Goal: Task Accomplishment & Management: Use online tool/utility

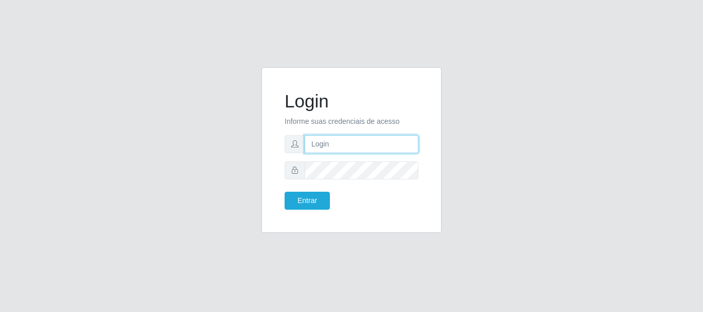
click at [374, 141] on input "text" at bounding box center [361, 144] width 114 height 18
drag, startPoint x: 352, startPoint y: 147, endPoint x: 384, endPoint y: 147, distance: 31.9
click at [384, 147] on input "ian@galiottoAa123456" at bounding box center [361, 144] width 114 height 18
type input "[PERSON_NAME]@[PERSON_NAME]"
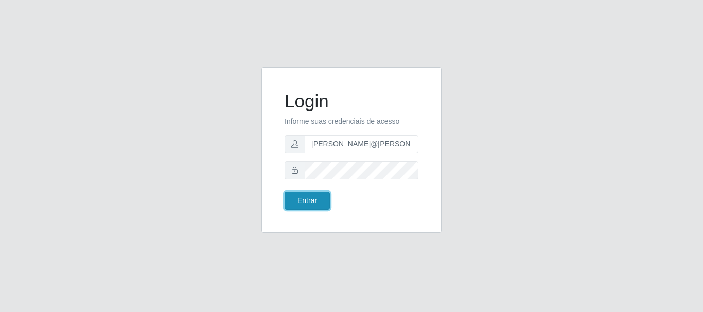
click at [318, 204] on button "Entrar" at bounding box center [306, 201] width 45 height 18
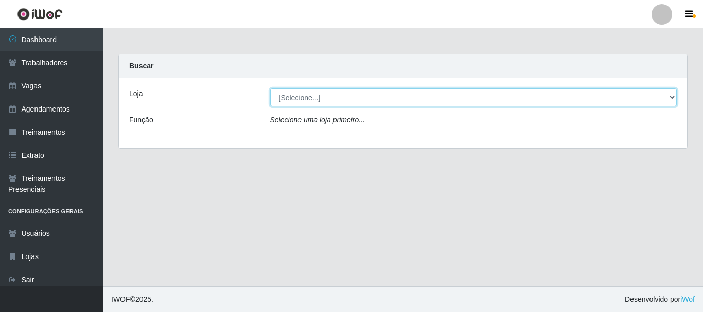
click at [366, 93] on select "[Selecione...] [GEOGRAPHIC_DATA]" at bounding box center [473, 97] width 407 height 18
select select "279"
click at [270, 88] on select "[Selecione...] [GEOGRAPHIC_DATA]" at bounding box center [473, 97] width 407 height 18
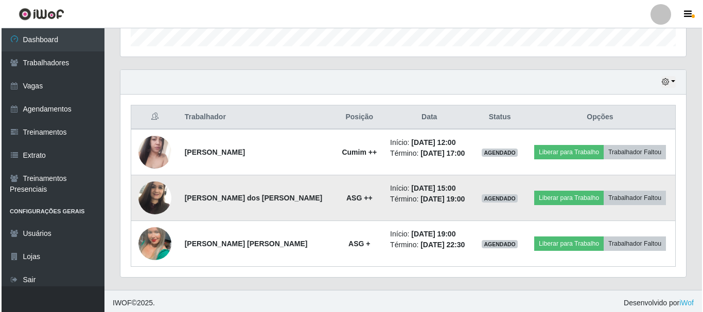
scroll to position [325, 0]
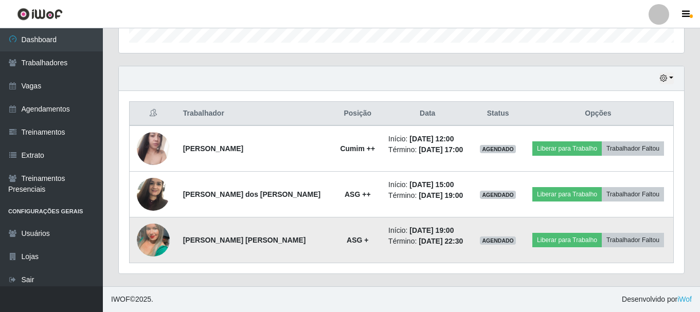
click at [169, 237] on img at bounding box center [153, 240] width 33 height 59
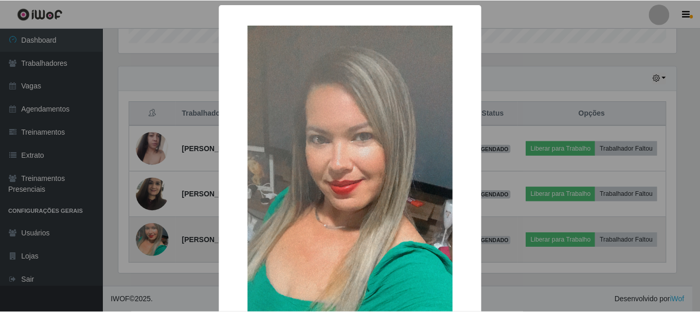
scroll to position [213, 560]
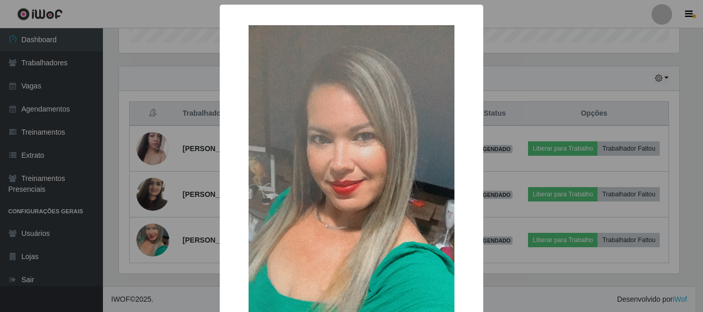
click at [159, 231] on div "× OK Cancel" at bounding box center [351, 156] width 703 height 312
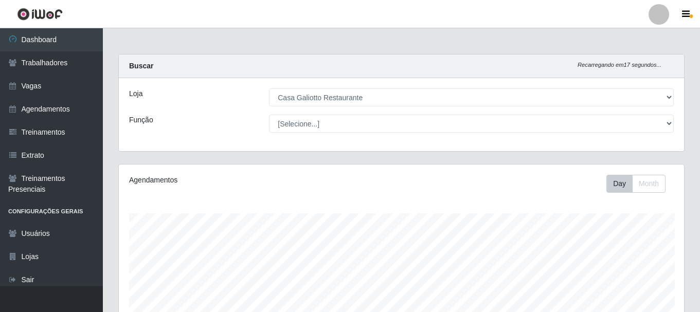
scroll to position [213, 565]
